Goal: Task Accomplishment & Management: Complete application form

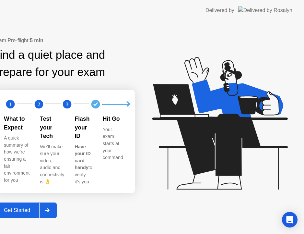
drag, startPoint x: 173, startPoint y: 0, endPoint x: 174, endPoint y: 51, distance: 51.0
click at [174, 51] on app-layout-with-logo "Delivered by Exam Pre-flight: 5 min Find a quiet place and prepare for your exa…" at bounding box center [152, 117] width 304 height 234
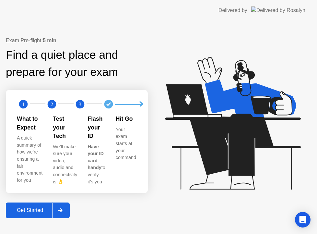
click at [56, 205] on button "Get Started" at bounding box center [38, 211] width 64 height 16
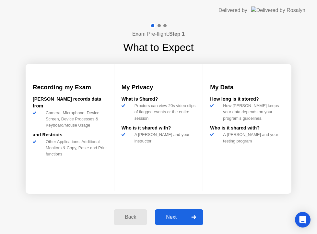
click at [176, 215] on div "Next" at bounding box center [171, 217] width 29 height 6
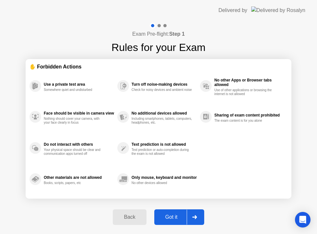
click at [173, 214] on div "Got it" at bounding box center [171, 217] width 31 height 6
select select "**********"
select select "*******"
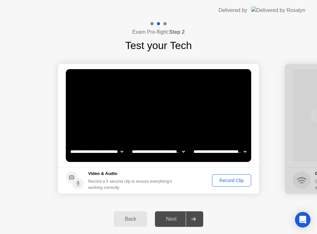
click at [220, 176] on button "Record Clip" at bounding box center [231, 180] width 39 height 12
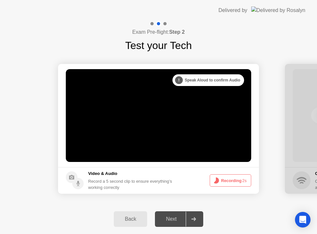
click at [228, 180] on button "Recording 2s" at bounding box center [231, 180] width 42 height 12
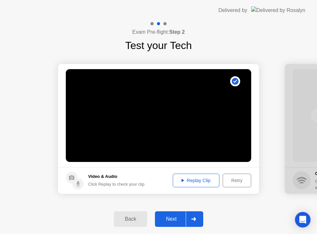
click at [204, 176] on button "Replay Clip" at bounding box center [196, 181] width 47 height 14
click at [173, 219] on div "Next" at bounding box center [171, 219] width 29 height 6
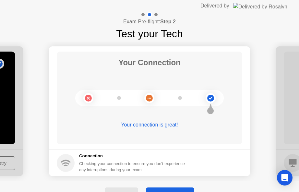
click at [168, 190] on button "Next" at bounding box center [170, 196] width 48 height 16
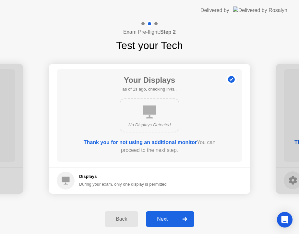
click at [166, 215] on button "Next" at bounding box center [170, 219] width 48 height 16
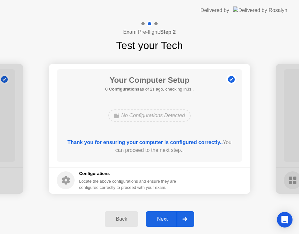
click at [166, 216] on div "Next" at bounding box center [162, 219] width 29 height 6
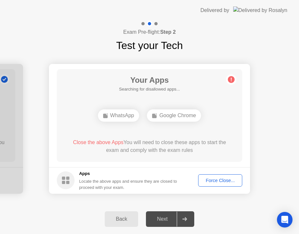
click at [216, 181] on div "Force Close..." at bounding box center [221, 180] width 40 height 5
click at [244, 168] on footer "Apps Locate the above apps and ensure they are closed to proceed with your exam…" at bounding box center [149, 180] width 201 height 27
click at [226, 182] on div "Force Close..." at bounding box center [221, 180] width 40 height 5
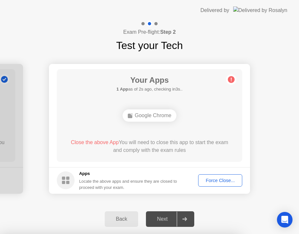
click at [100, 140] on span "Close the above App" at bounding box center [95, 143] width 48 height 6
click at [140, 130] on div "Your Apps Searching for disallowed apps... Google Chrome Close the above App Yo…" at bounding box center [150, 115] width 186 height 93
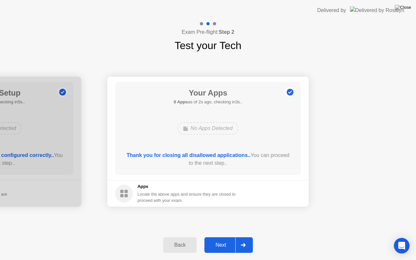
click at [223, 234] on div "Next" at bounding box center [220, 245] width 29 height 6
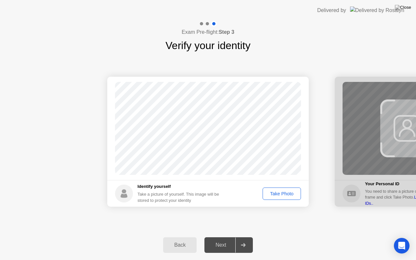
click at [275, 192] on div "Take Photo" at bounding box center [282, 193] width 34 height 5
click at [219, 234] on button "Next" at bounding box center [228, 245] width 48 height 16
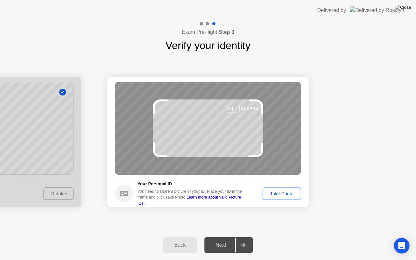
click at [266, 189] on button "Take Photo" at bounding box center [281, 193] width 38 height 12
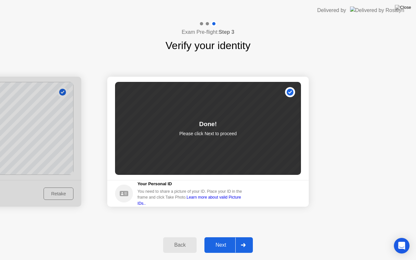
click at [225, 234] on div "Next" at bounding box center [220, 245] width 29 height 6
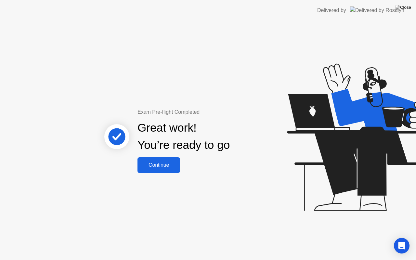
click at [169, 163] on div "Continue" at bounding box center [158, 165] width 39 height 6
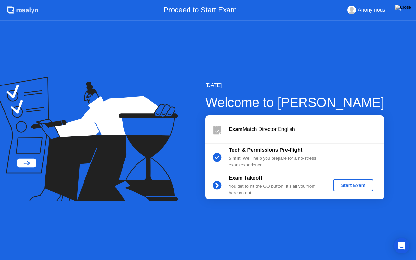
click at [304, 185] on div "Start Exam" at bounding box center [352, 184] width 35 height 5
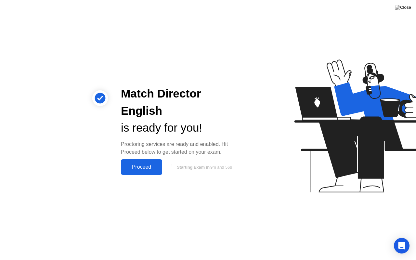
click at [137, 164] on div "Proceed" at bounding box center [141, 167] width 37 height 6
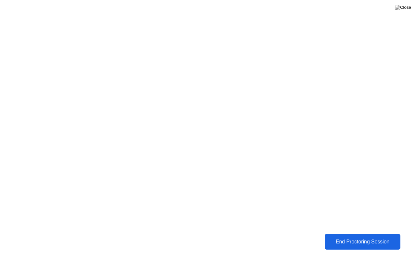
click at [304, 234] on div "End Proctoring Session" at bounding box center [362, 242] width 72 height 6
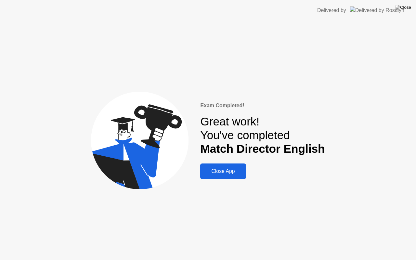
click at [224, 174] on div "Close App" at bounding box center [223, 171] width 42 height 6
